Goal: Information Seeking & Learning: Learn about a topic

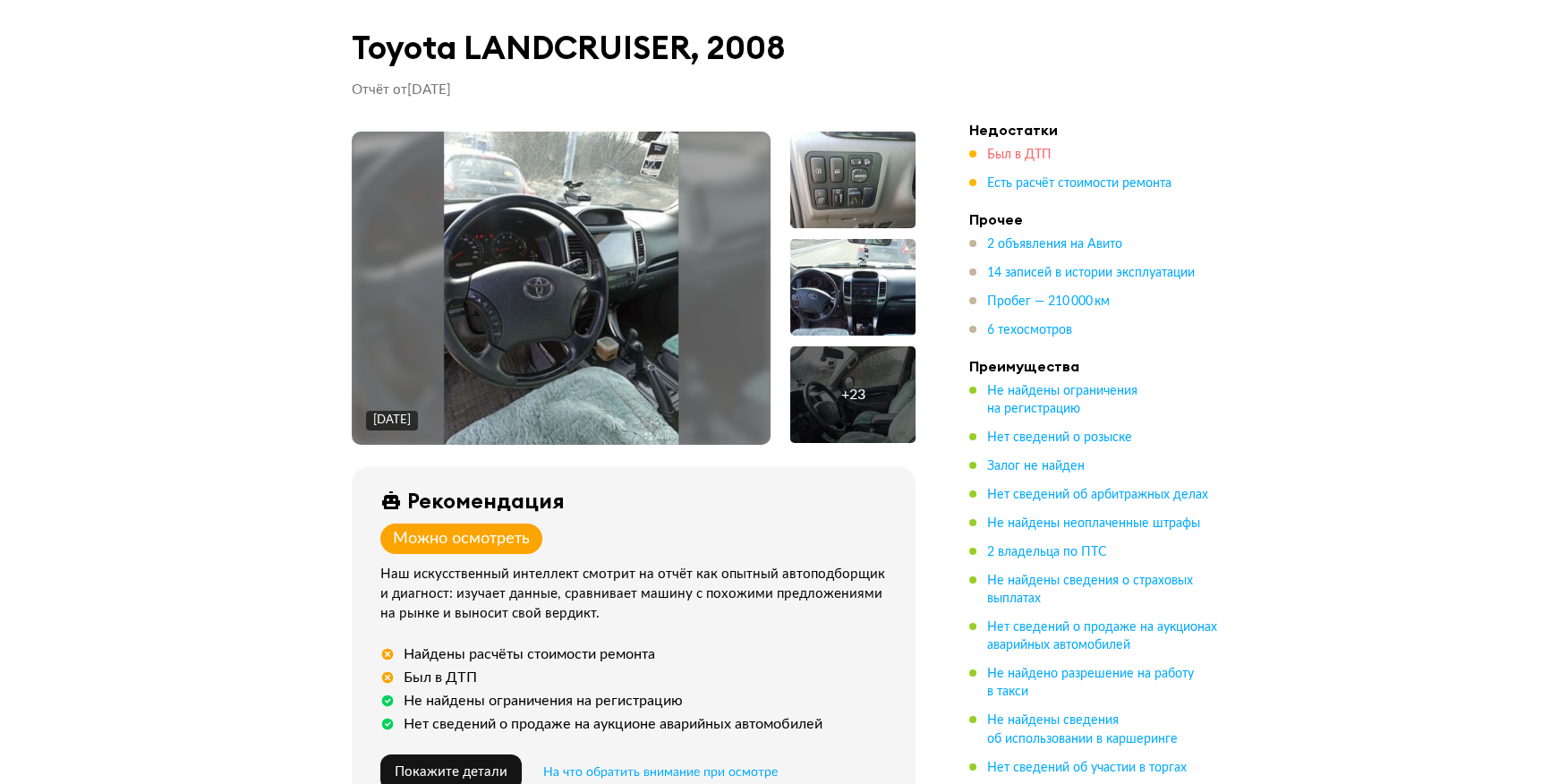
click at [1009, 149] on span "Был в ДТП" at bounding box center [1019, 155] width 64 height 13
click at [581, 327] on img at bounding box center [562, 288] width 235 height 313
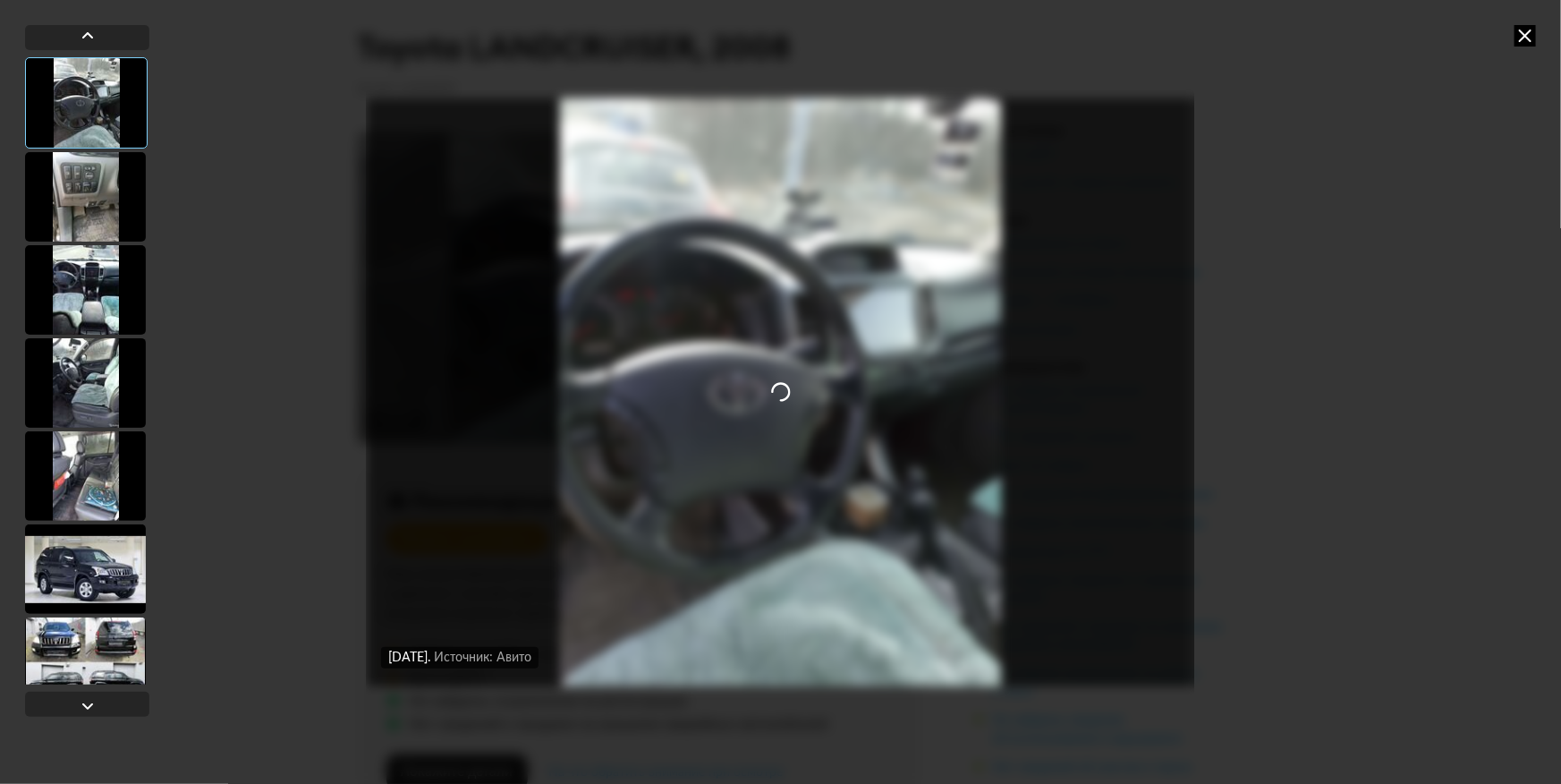
click at [1526, 28] on icon at bounding box center [1525, 35] width 21 height 21
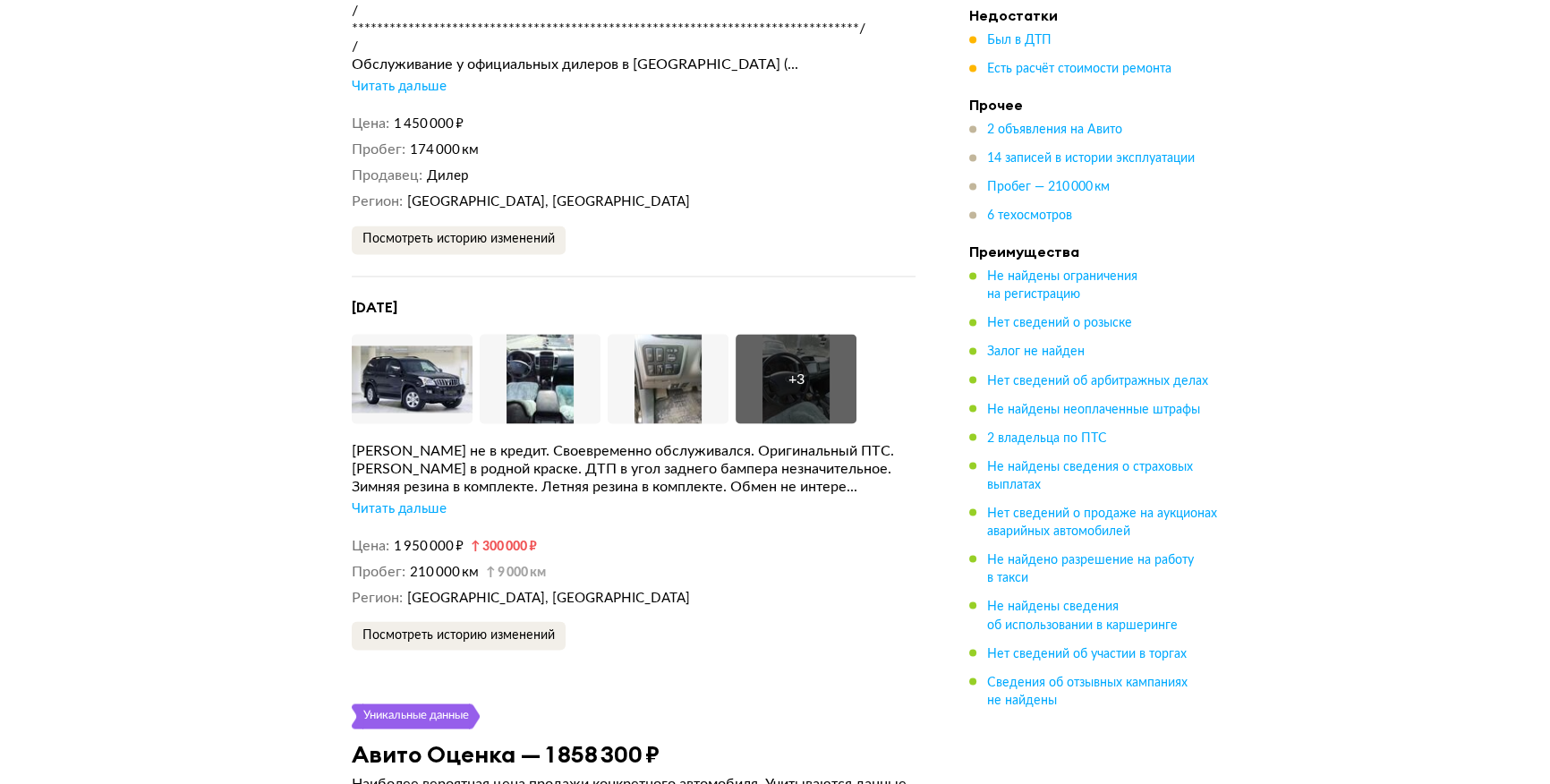
scroll to position [3903, 0]
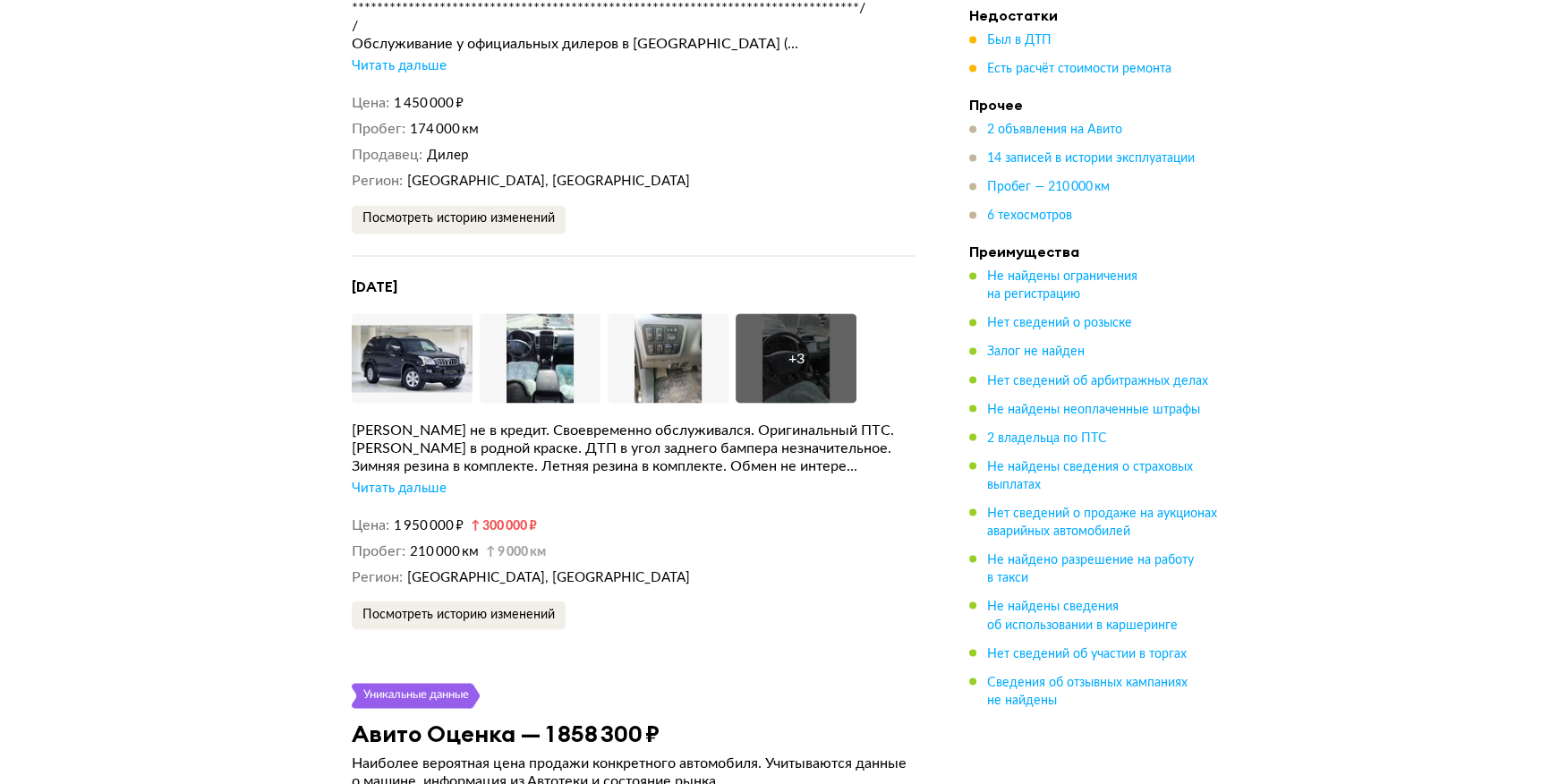
click at [431, 482] on div "Читать дальше" at bounding box center [398, 487] width 95 height 17
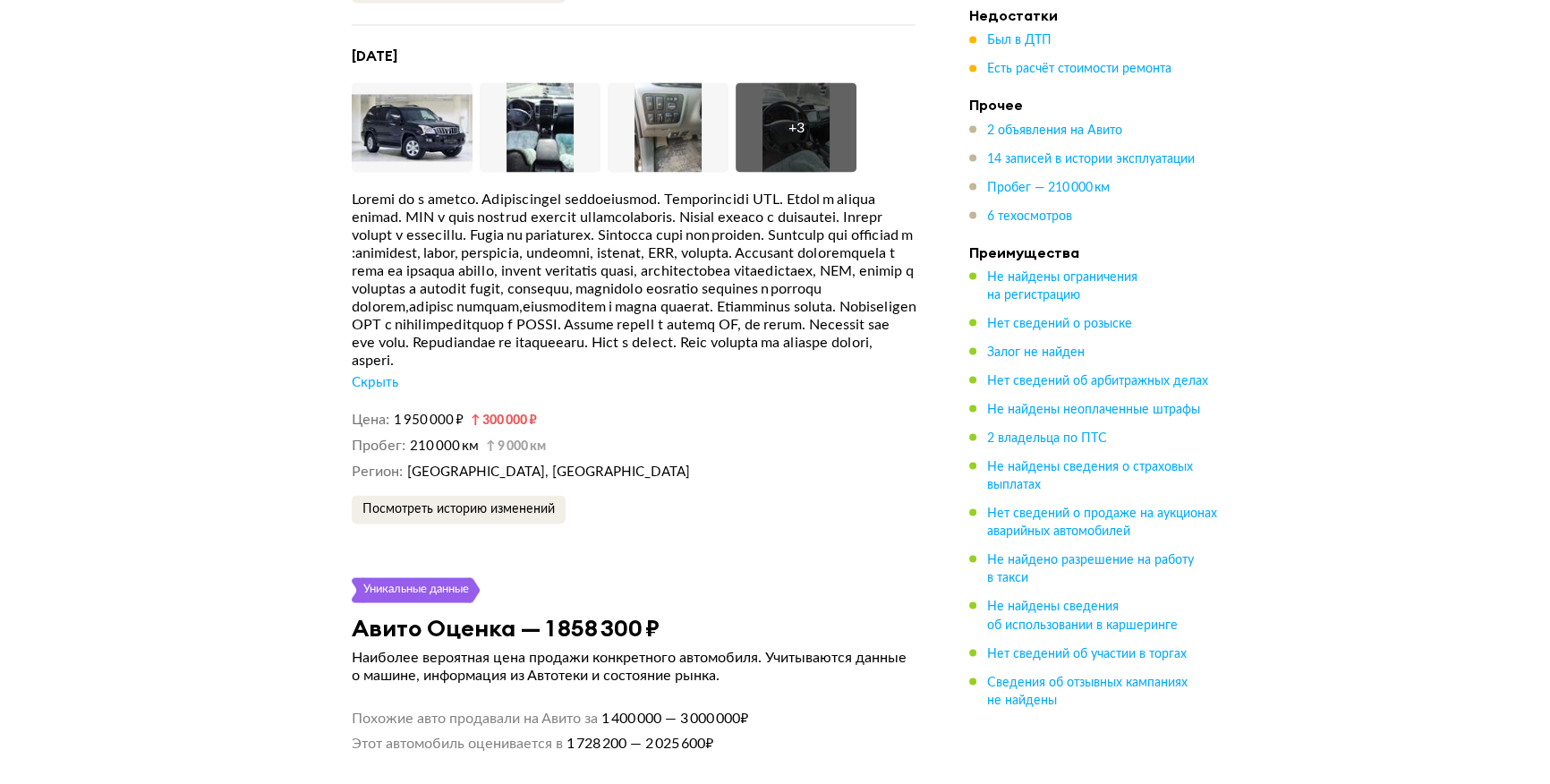
scroll to position [4147, 0]
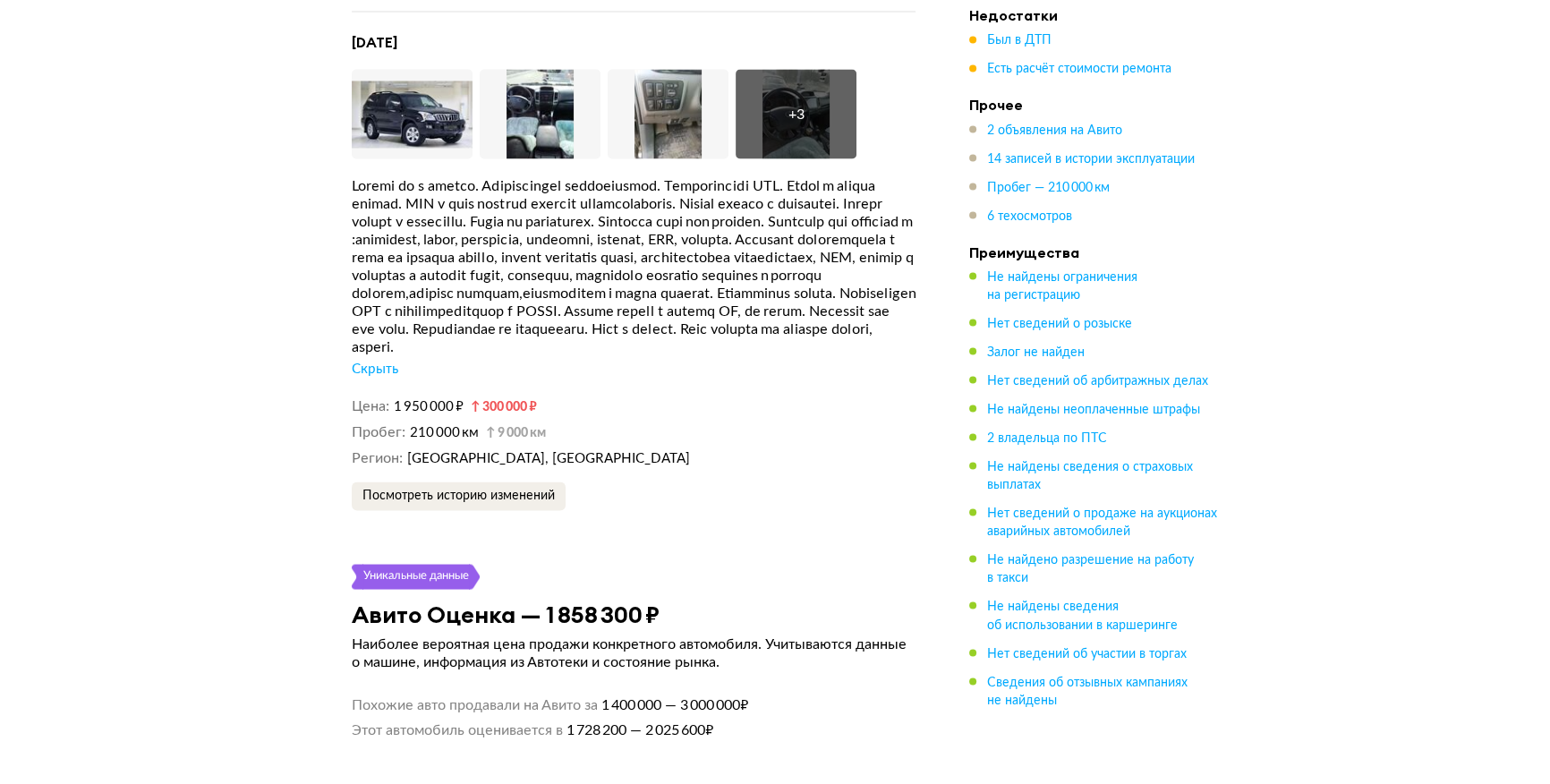
click at [682, 506] on div "Посмотреть историю изменений" at bounding box center [633, 495] width 564 height 28
click at [624, 484] on div "Посмотреть историю изменений" at bounding box center [633, 495] width 564 height 28
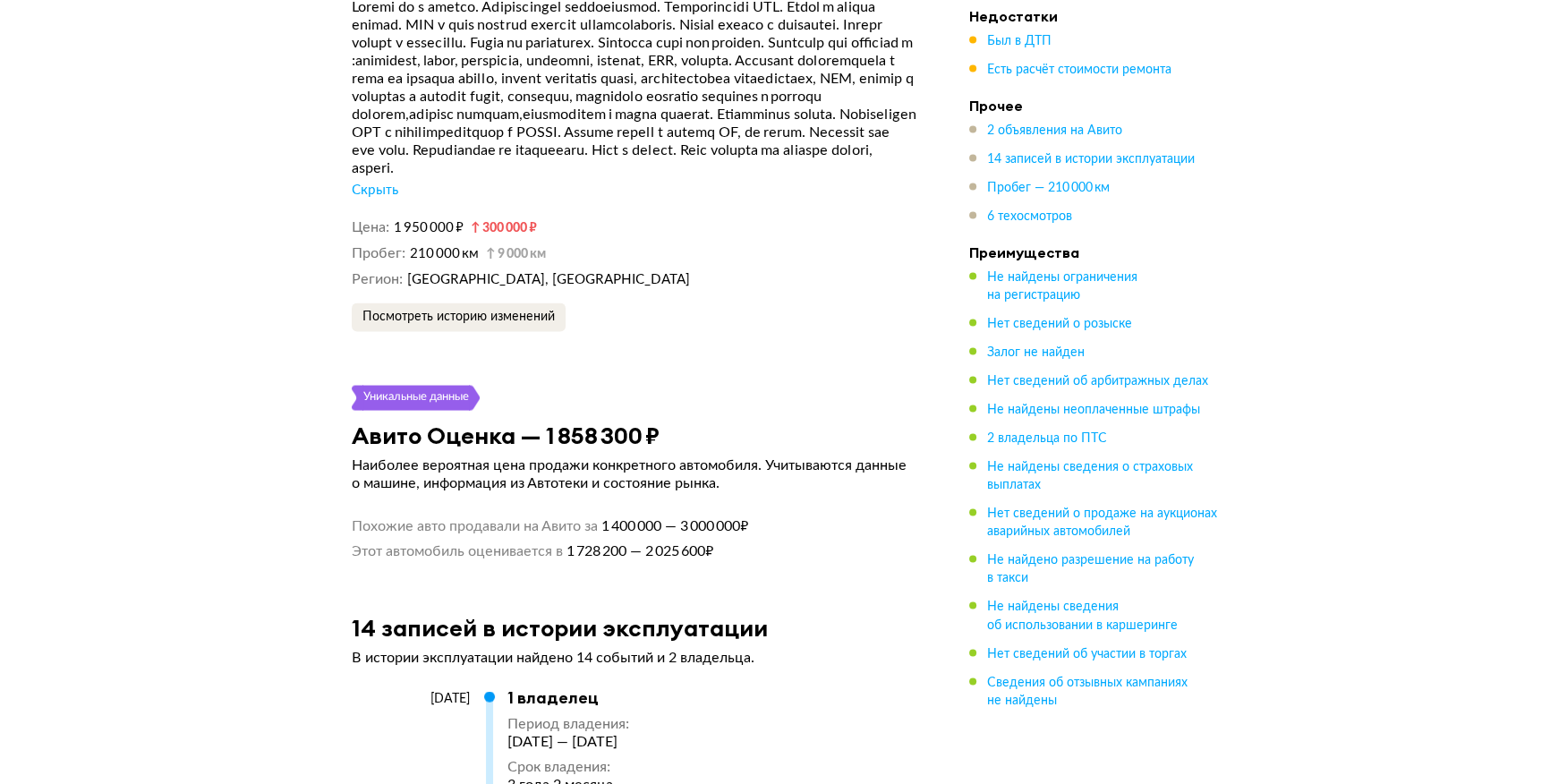
scroll to position [4065, 0]
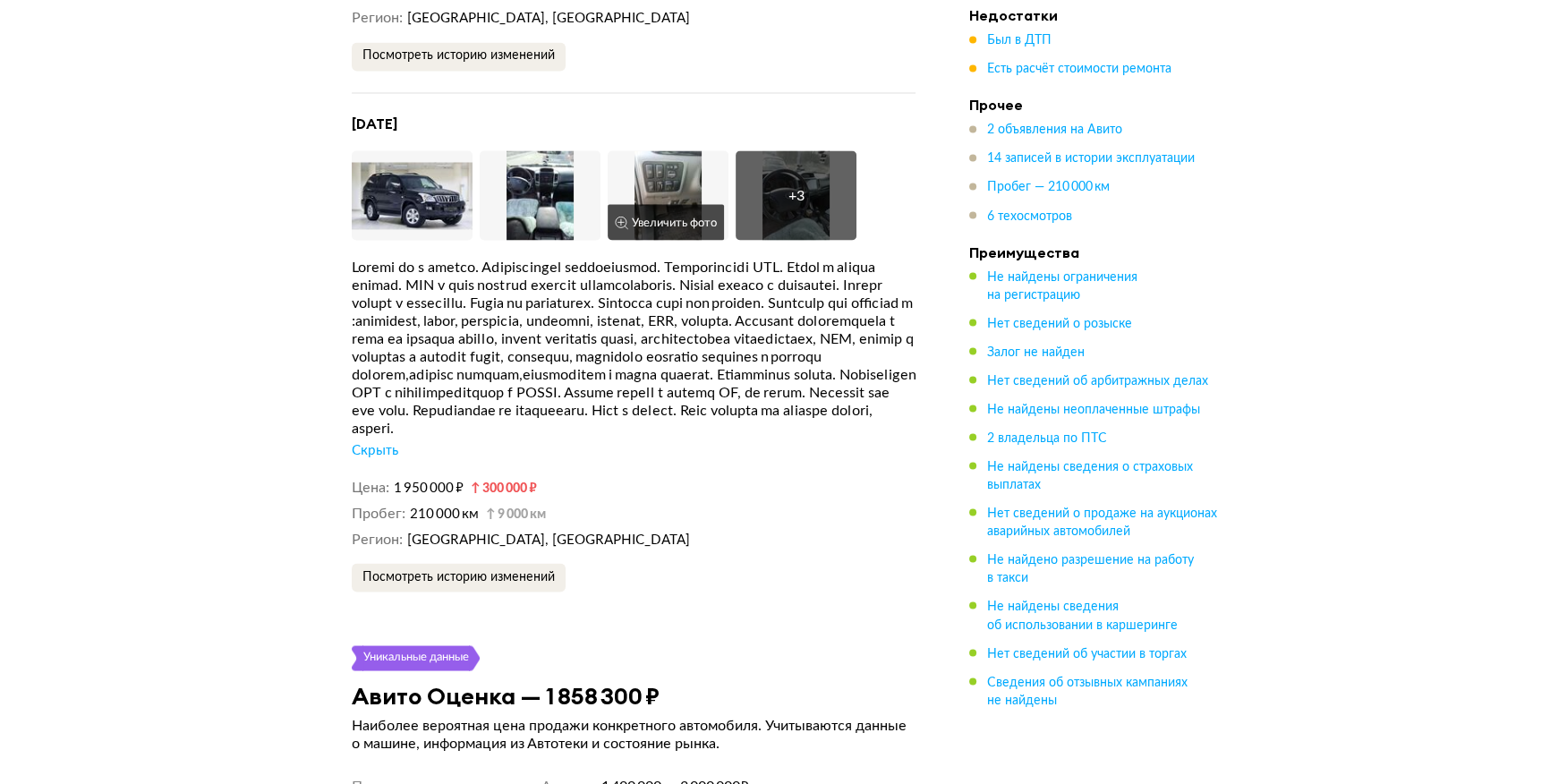
click at [710, 166] on img at bounding box center [667, 195] width 120 height 89
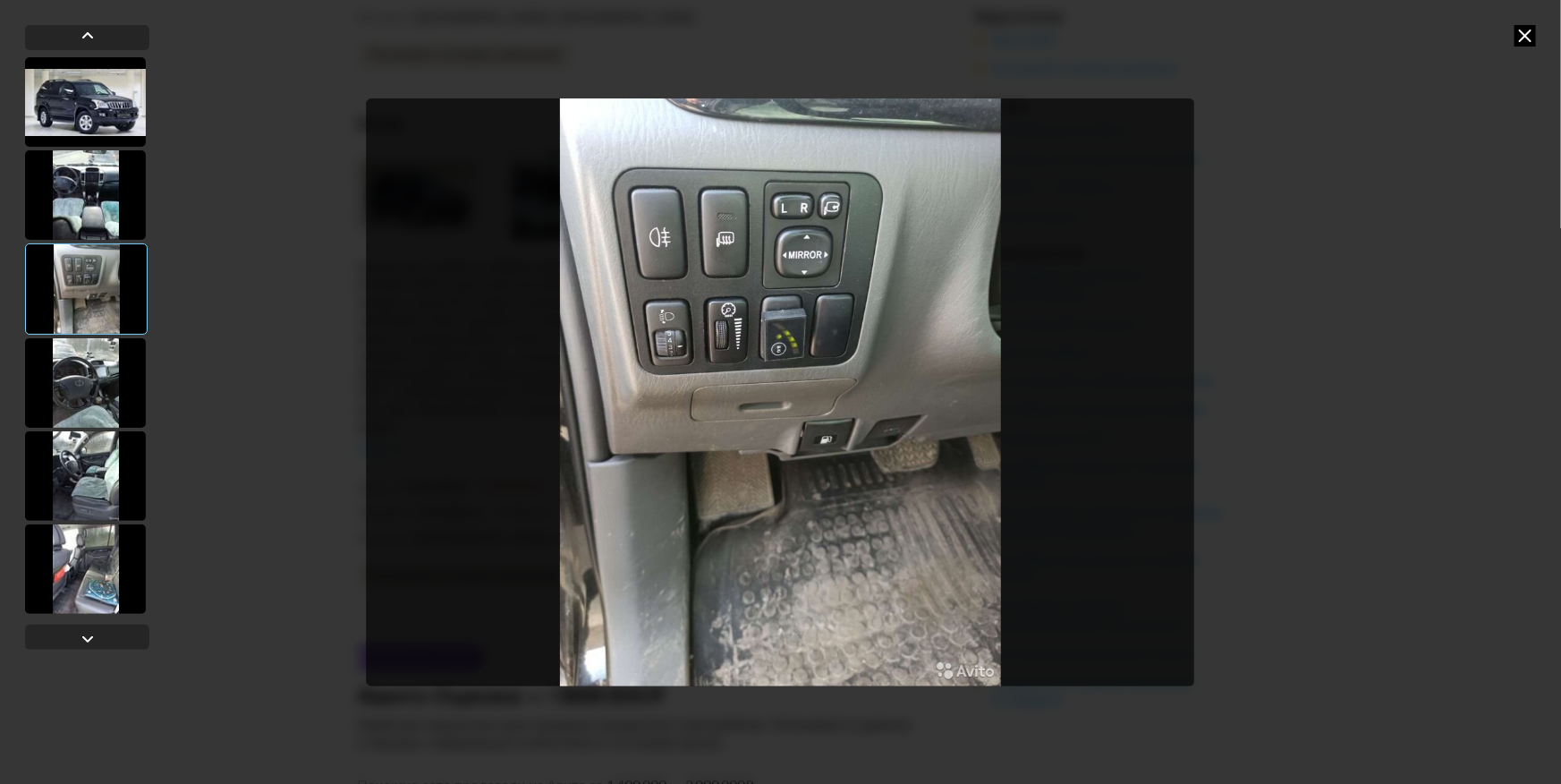
click at [1291, 264] on div at bounding box center [780, 392] width 1561 height 784
click at [1539, 36] on div at bounding box center [780, 392] width 1561 height 784
click at [1525, 43] on icon at bounding box center [1525, 35] width 21 height 21
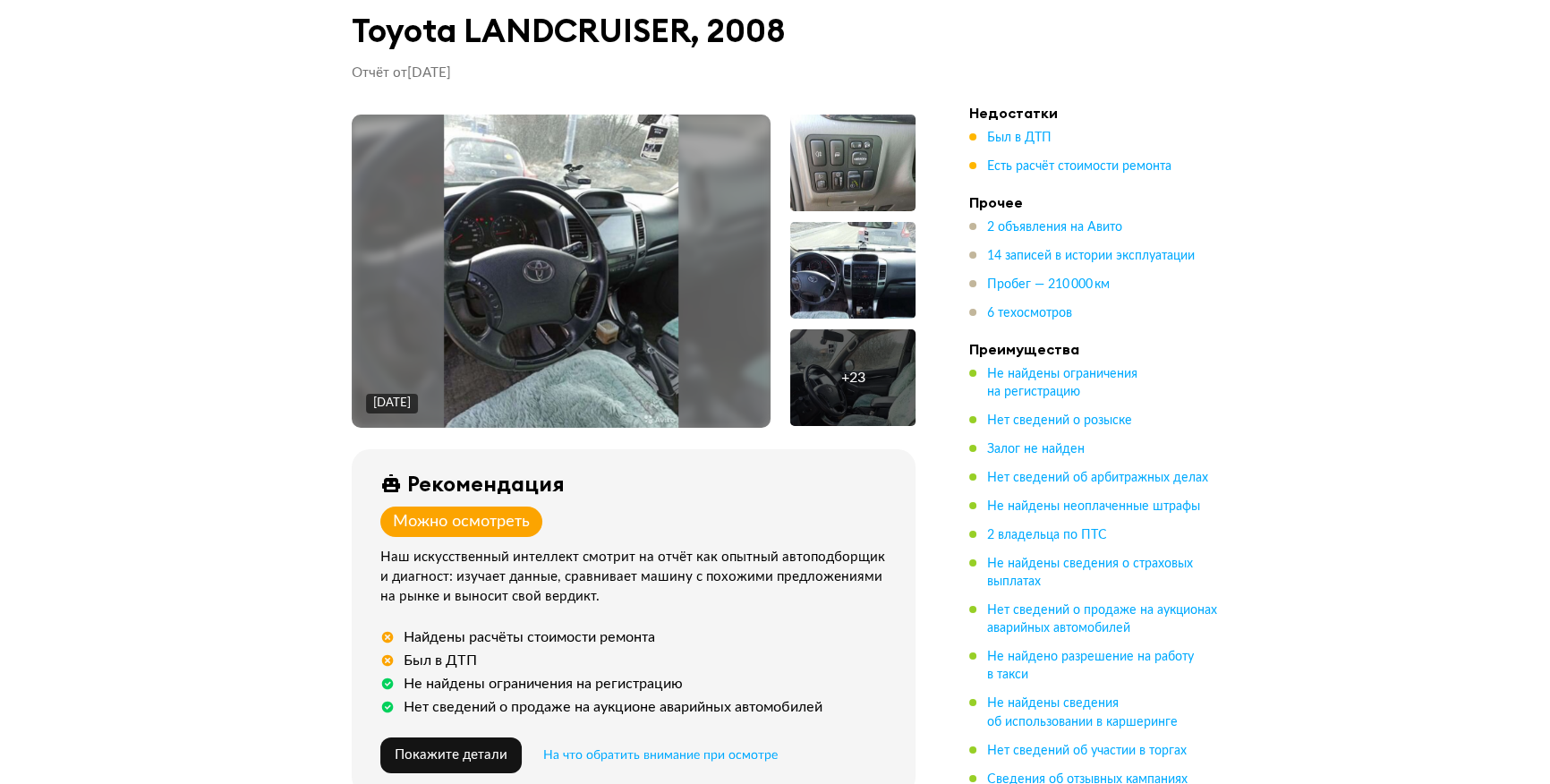
scroll to position [0, 0]
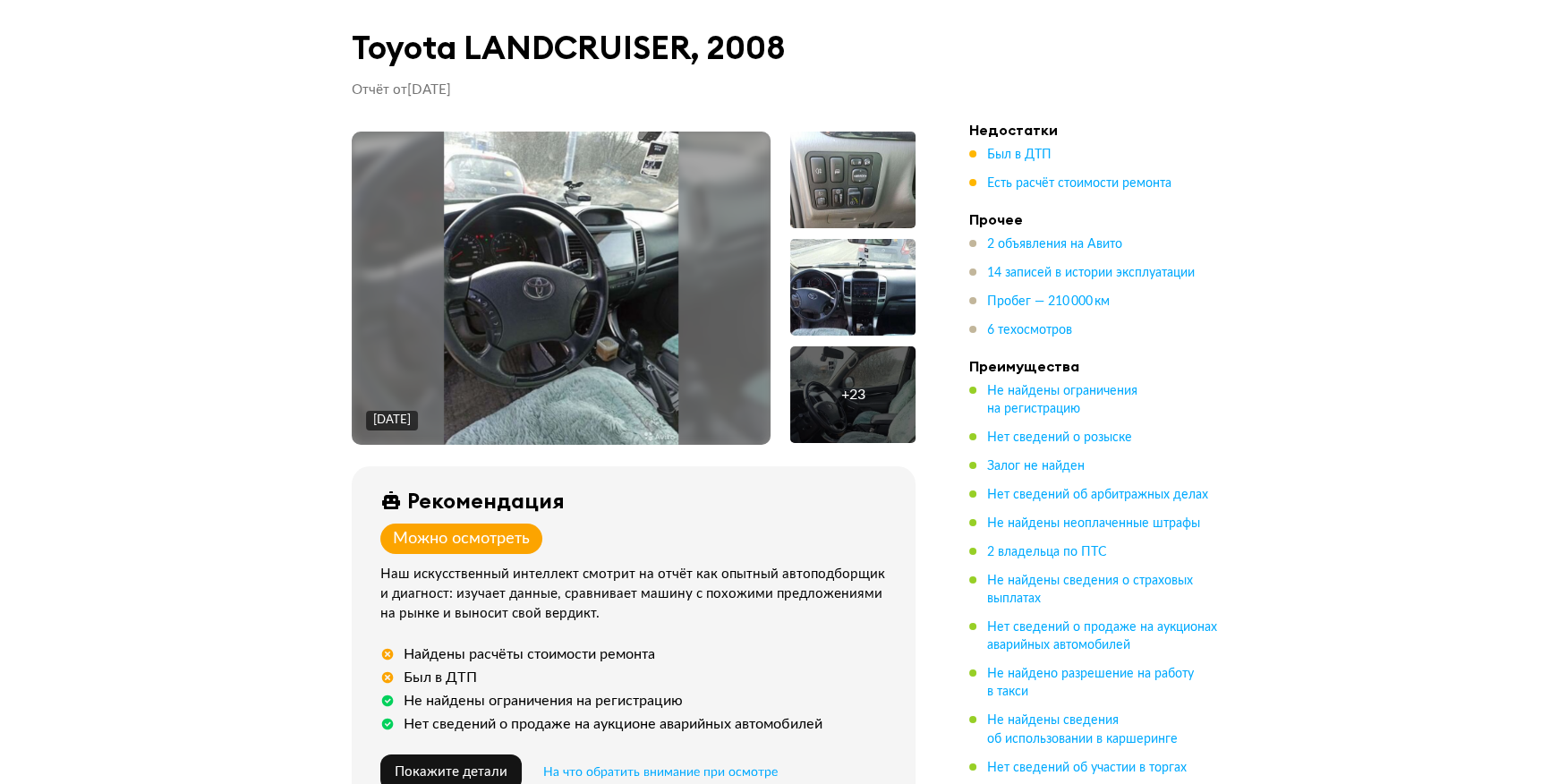
click at [1172, 320] on ul "2 объявления на Авито 14 записей в истории эксплуатации Пробег — 210 000 км 6 т…" at bounding box center [1094, 287] width 251 height 104
click at [575, 469] on div "Рекомендация Можно осмотреть Наш искусственный интеллект смотрит на отчёт как о…" at bounding box center [633, 639] width 564 height 346
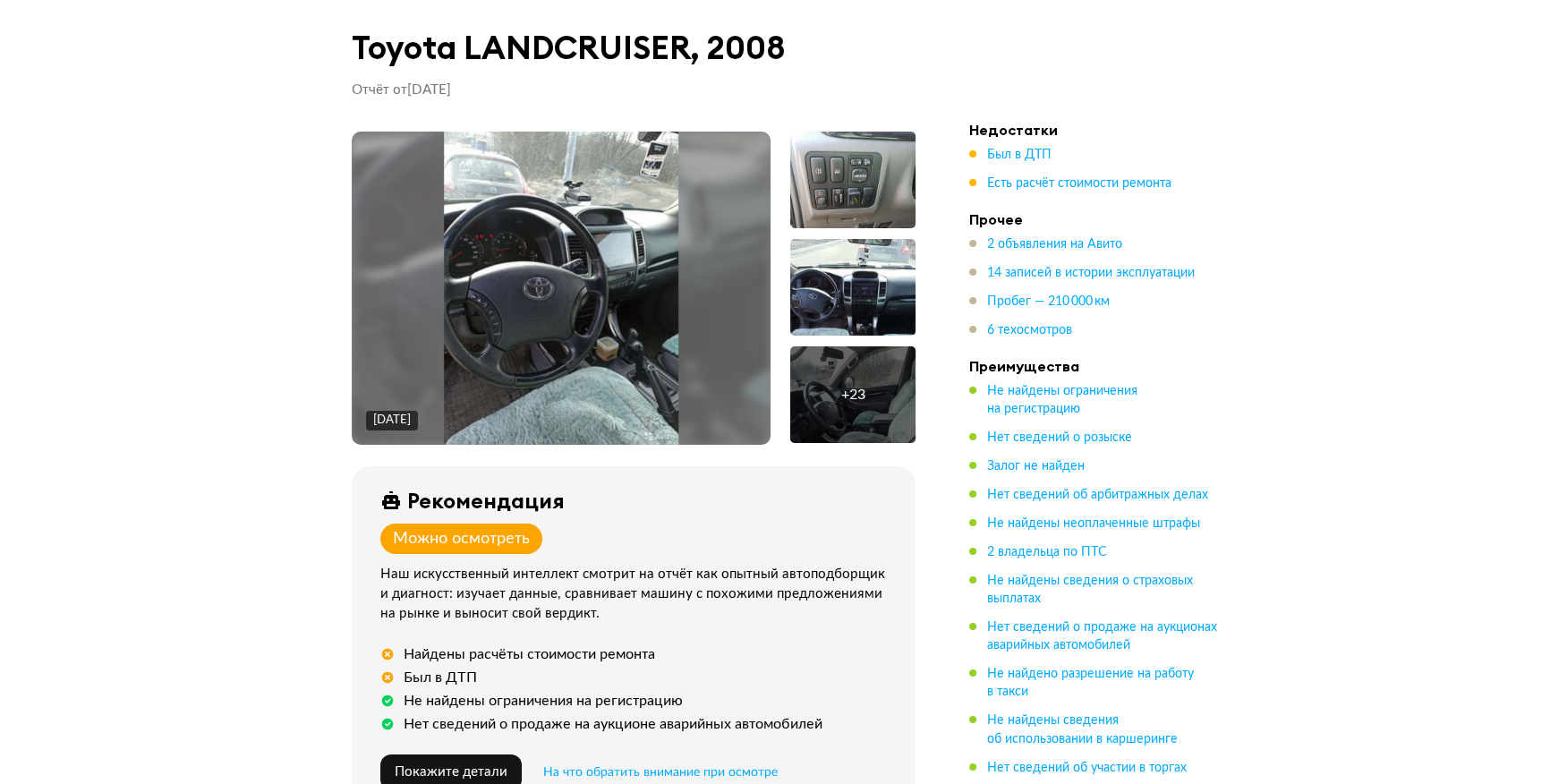
click at [790, 536] on div "Рекомендация Можно осмотреть Наш искусственный интеллект смотрит на отчёт как о…" at bounding box center [633, 639] width 564 height 346
drag, startPoint x: 379, startPoint y: 493, endPoint x: 556, endPoint y: 510, distance: 177.8
click at [556, 510] on div "Рекомендация Можно осмотреть Наш искусственный интеллект смотрит на отчёт как о…" at bounding box center [633, 639] width 564 height 346
click at [590, 500] on div "Рекомендация" at bounding box center [637, 499] width 514 height 25
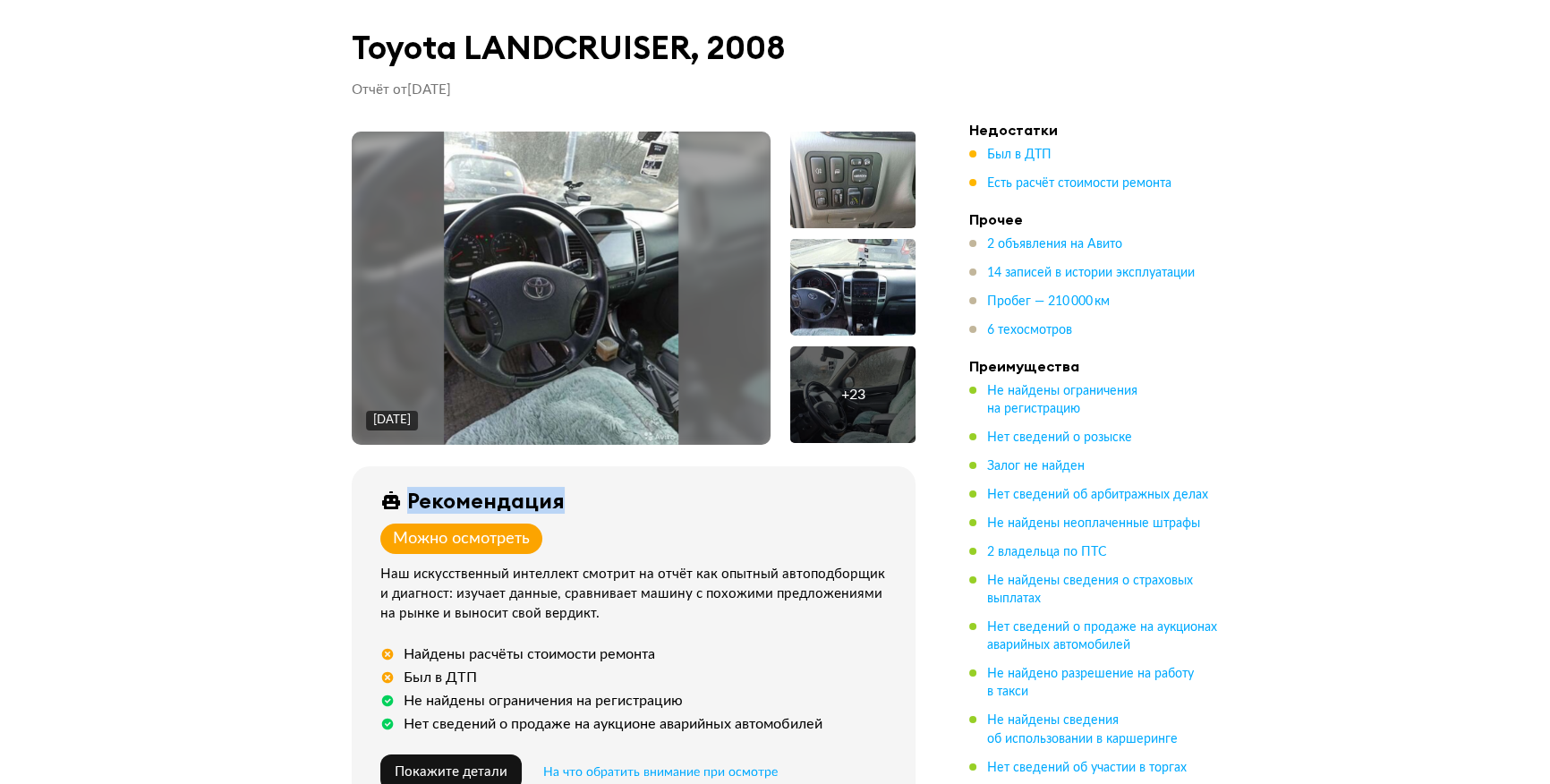
drag, startPoint x: 571, startPoint y: 501, endPoint x: 346, endPoint y: 492, distance: 225.2
click at [346, 492] on div "[DATE] + 23 Рекомендация Можно осмотреть Наш искусственный интеллект смотрит на…" at bounding box center [633, 585] width 607 height 909
click at [370, 492] on div "Рекомендация Можно осмотреть Наш искусственный интеллект смотрит на отчёт как о…" at bounding box center [633, 639] width 564 height 346
drag, startPoint x: 384, startPoint y: 501, endPoint x: 398, endPoint y: 501, distance: 14.0
click at [398, 501] on icon at bounding box center [391, 499] width 21 height 21
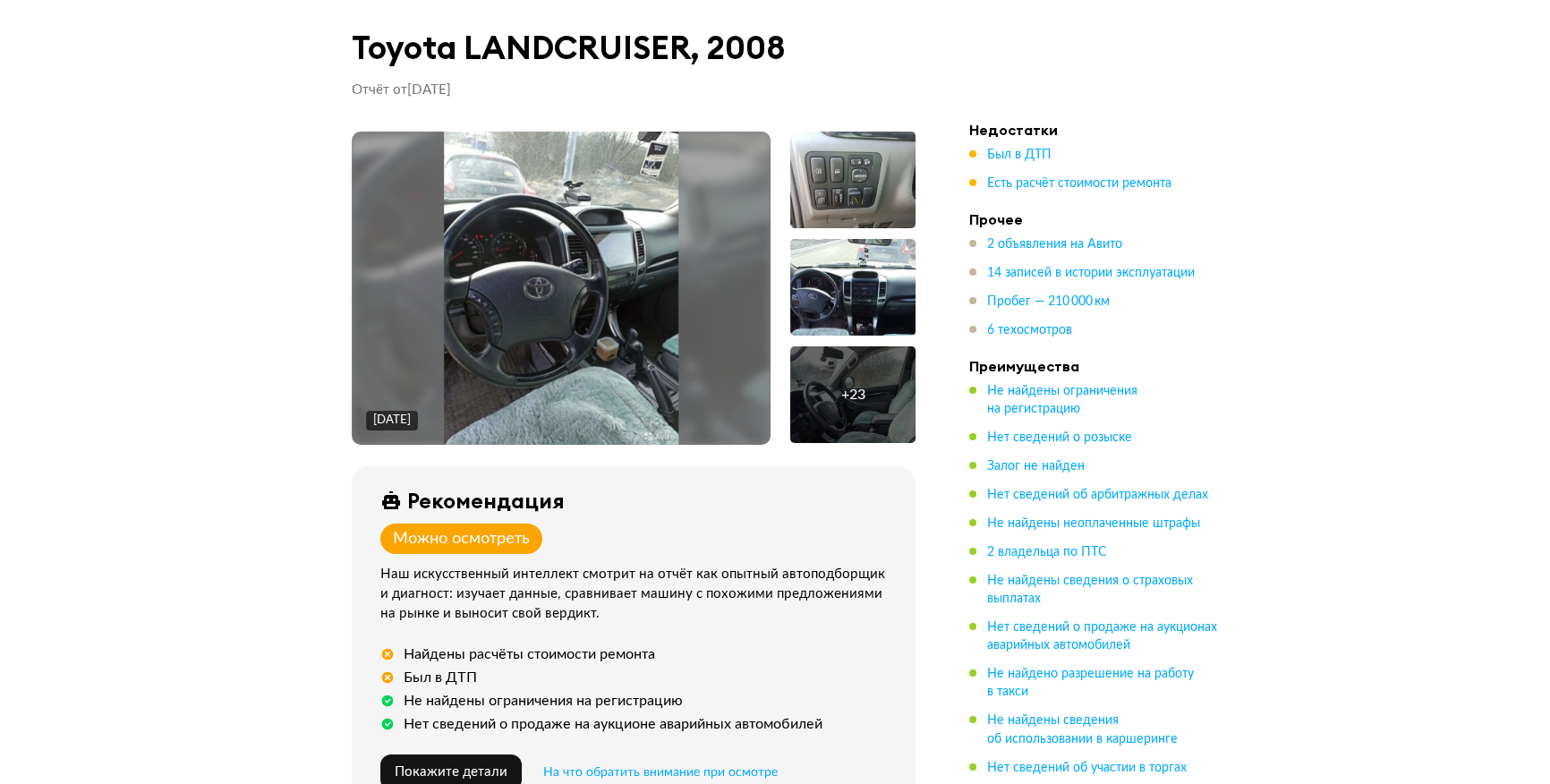
click at [501, 500] on div "Рекомендация" at bounding box center [485, 499] width 157 height 25
